Goal: Task Accomplishment & Management: Manage account settings

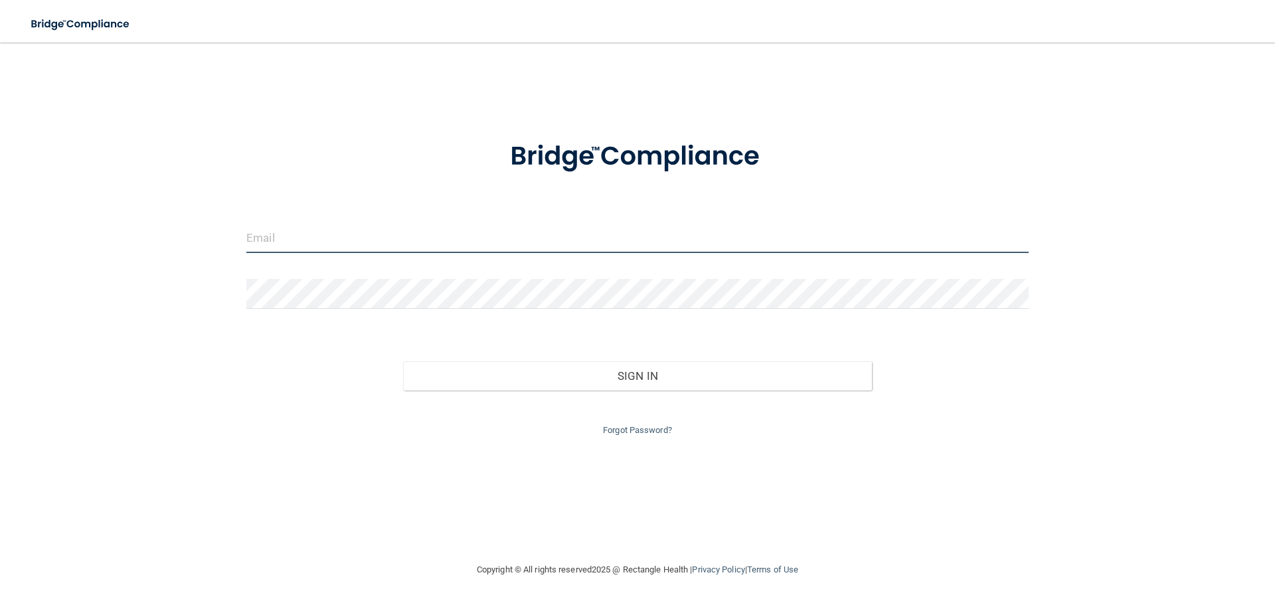
click at [338, 235] on input "email" at bounding box center [637, 238] width 782 height 30
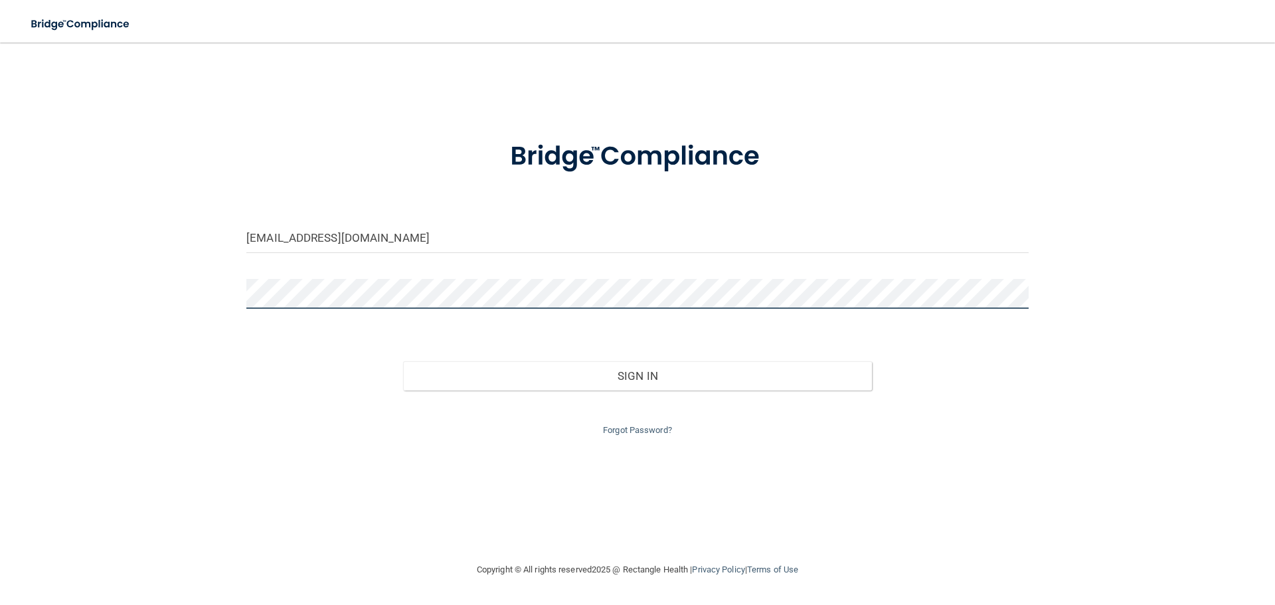
click at [403, 361] on button "Sign In" at bounding box center [638, 375] width 470 height 29
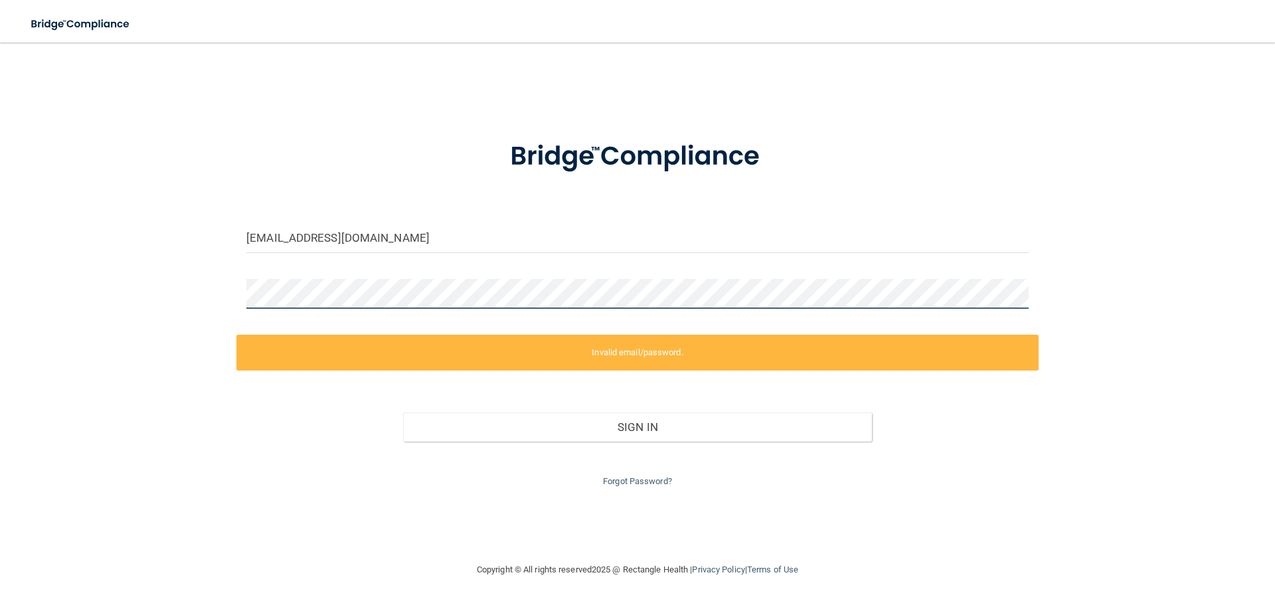
click at [206, 296] on div "ekollia@imadendentalpartners.com Invalid email/password. You don't have permiss…" at bounding box center [638, 302] width 1222 height 493
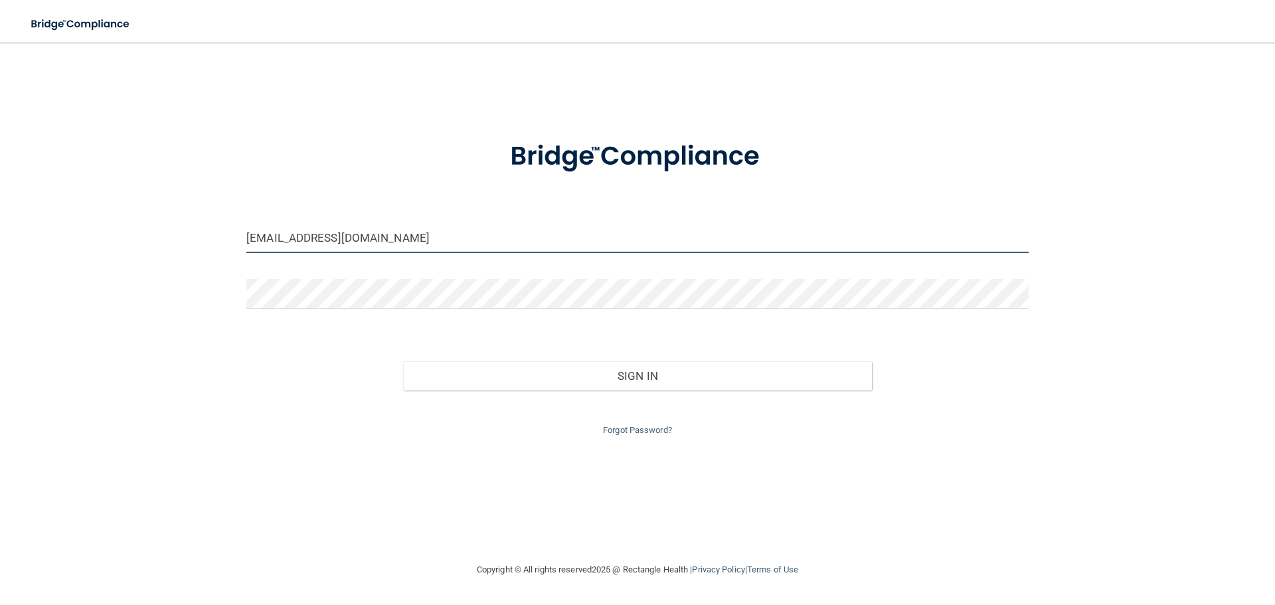
click at [306, 238] on input "ekollia@imadendentalpartners.com" at bounding box center [637, 238] width 782 height 30
click at [307, 237] on input "ekollia@imadendentalpartners.com" at bounding box center [637, 238] width 782 height 30
click at [312, 238] on input "ekollia@imadendentalpartners.com" at bounding box center [637, 238] width 782 height 30
drag, startPoint x: 359, startPoint y: 236, endPoint x: 342, endPoint y: 236, distance: 16.6
click at [342, 236] on input "ekollia@imagendendentalpartners.com" at bounding box center [637, 238] width 782 height 30
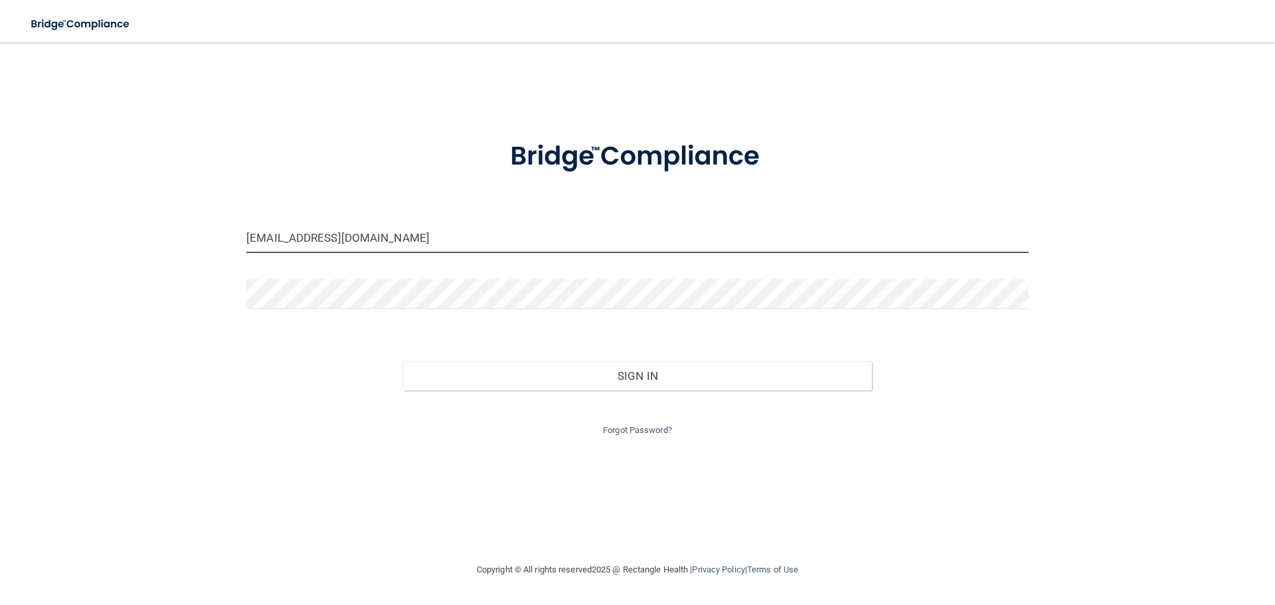
type input "ekollia@imagendentalpartners.com"
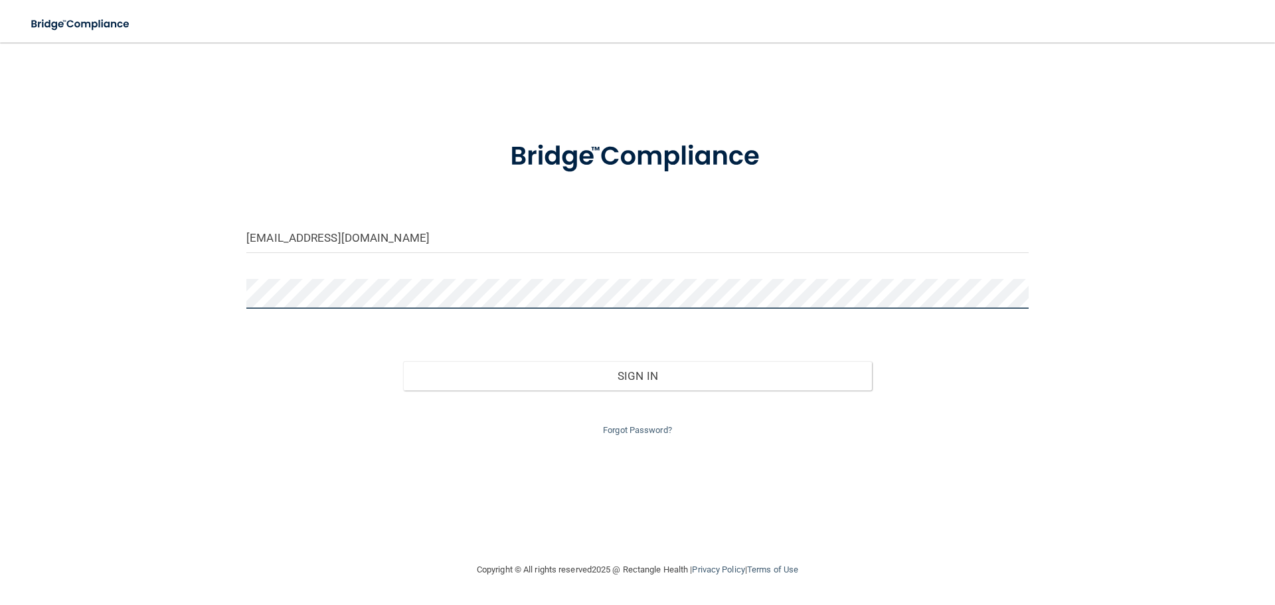
click at [199, 292] on div "ekollia@imagendentalpartners.com Invalid email/password. You don't have permiss…" at bounding box center [638, 302] width 1222 height 493
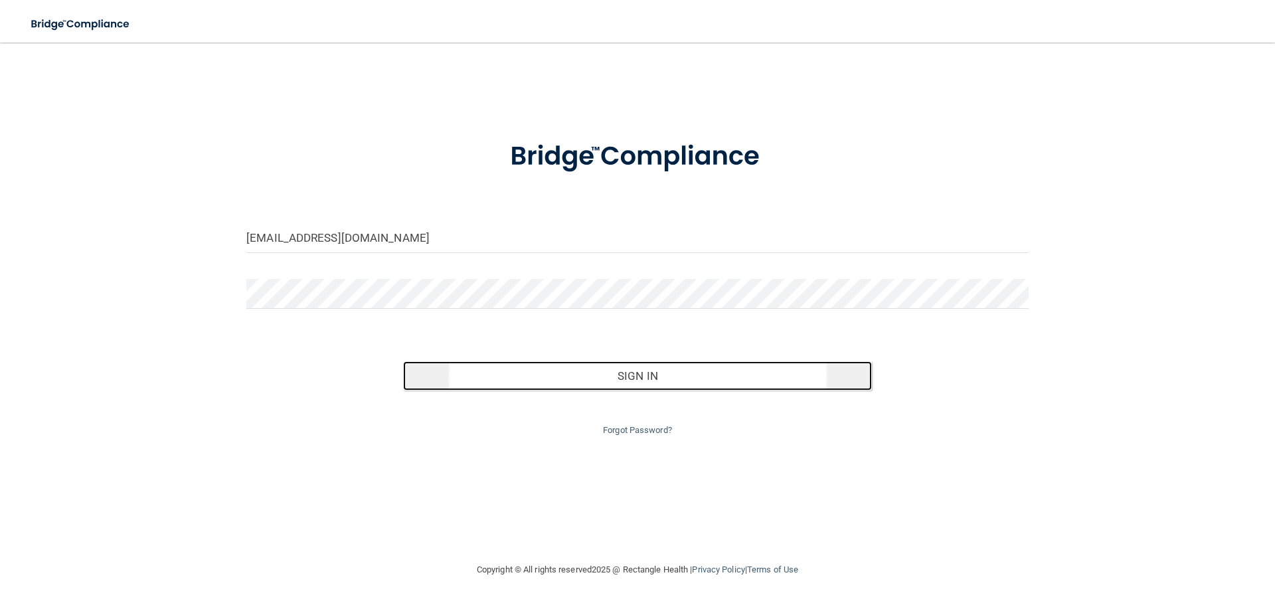
click at [644, 383] on button "Sign In" at bounding box center [638, 375] width 470 height 29
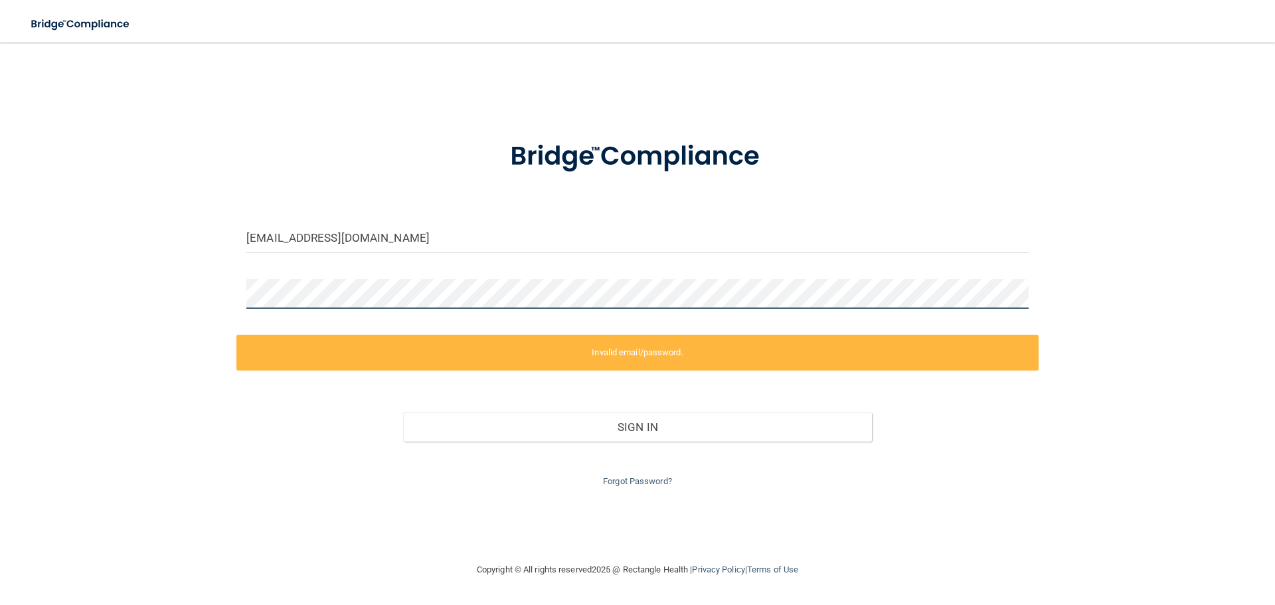
click at [204, 302] on div "ekollia@imagendentalpartners.com Invalid email/password. You don't have permiss…" at bounding box center [638, 302] width 1222 height 493
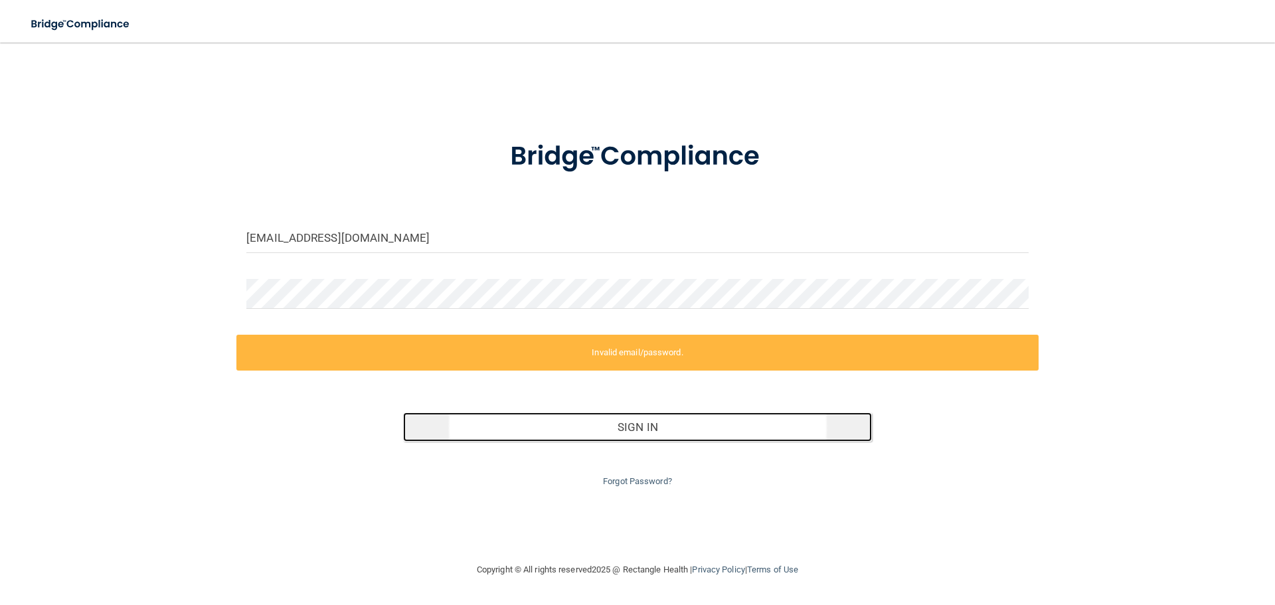
click at [686, 433] on button "Sign In" at bounding box center [638, 427] width 470 height 29
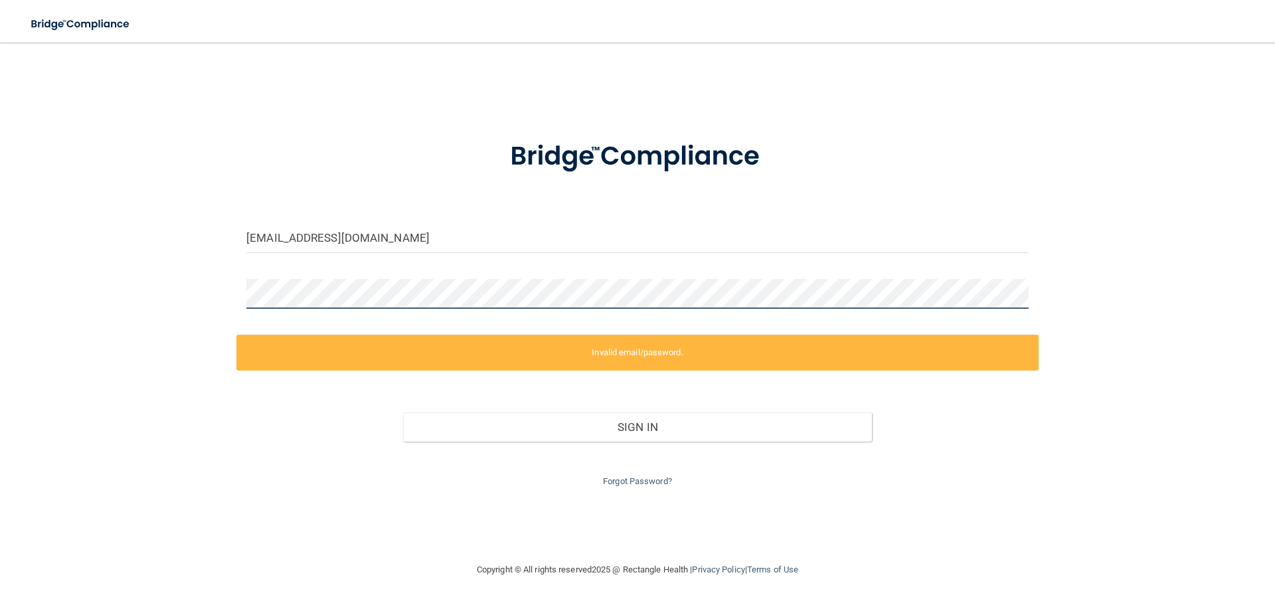
click at [197, 302] on div "ekollia@imagendentalpartners.com Invalid email/password. You don't have permiss…" at bounding box center [638, 302] width 1222 height 493
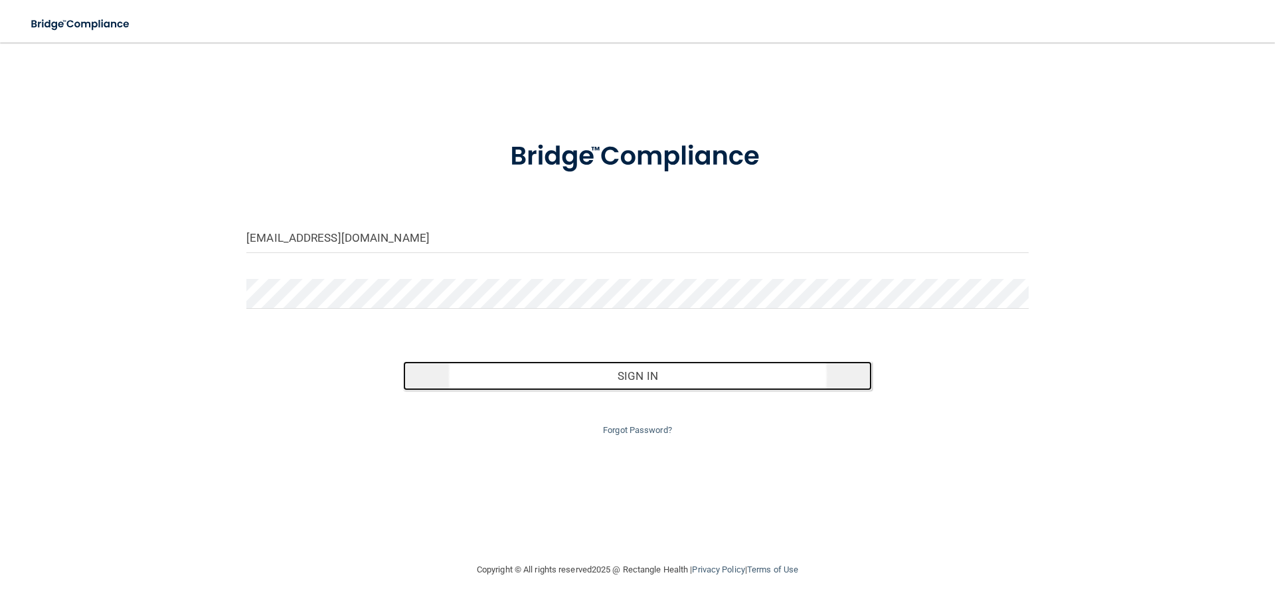
click at [625, 369] on button "Sign In" at bounding box center [638, 375] width 470 height 29
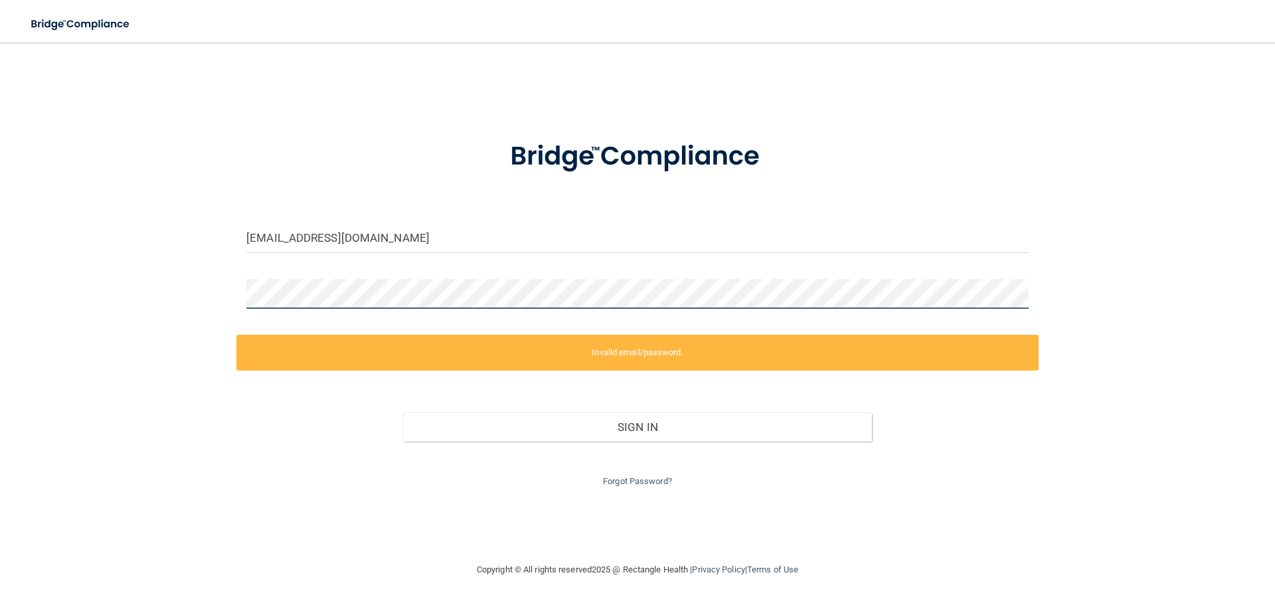
click at [209, 303] on div "ekollia@imagendentalpartners.com Invalid email/password. You don't have permiss…" at bounding box center [638, 302] width 1222 height 493
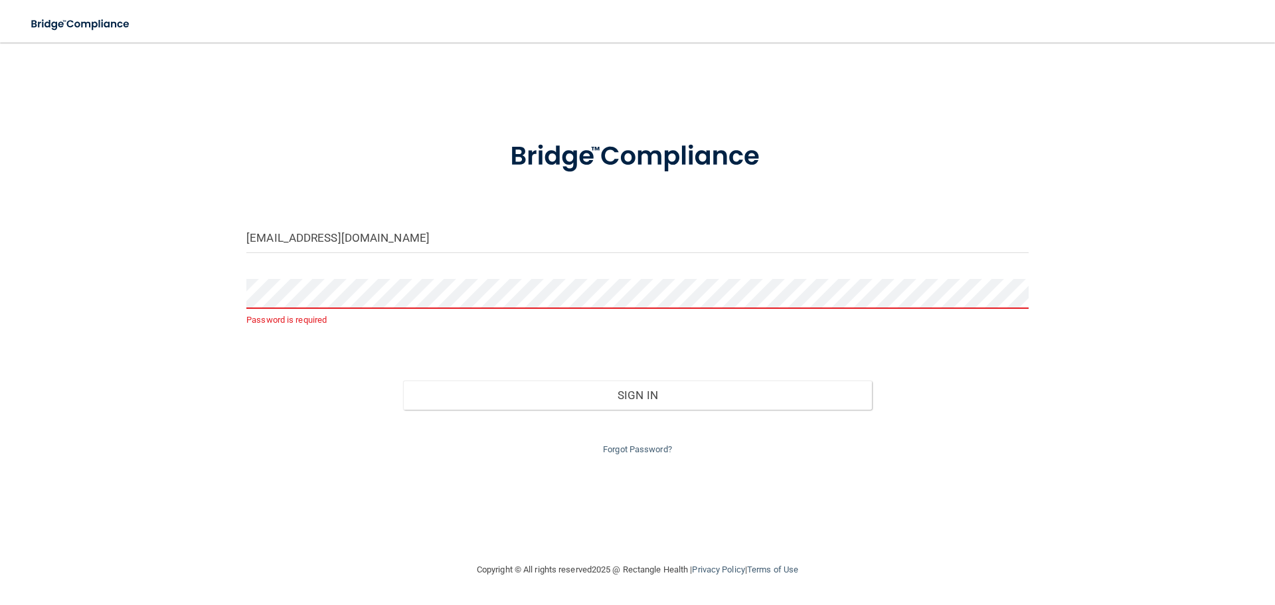
click at [291, 391] on div "Sign In" at bounding box center [637, 382] width 802 height 56
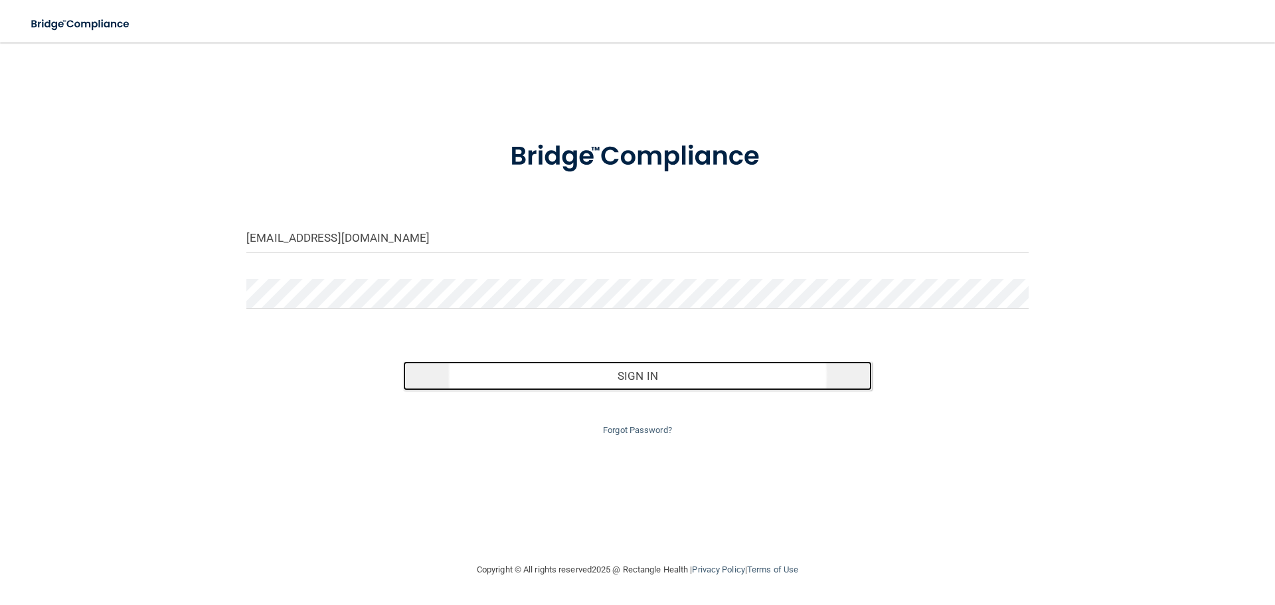
click at [659, 383] on button "Sign In" at bounding box center [638, 375] width 470 height 29
